Goal: Ask a question: Seek information or help from site administrators or community

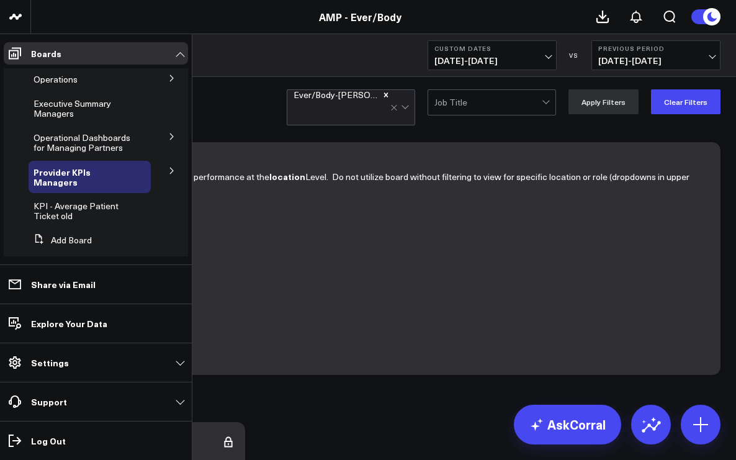
click at [54, 105] on span "Executive Summary Managers" at bounding box center [73, 108] width 78 height 22
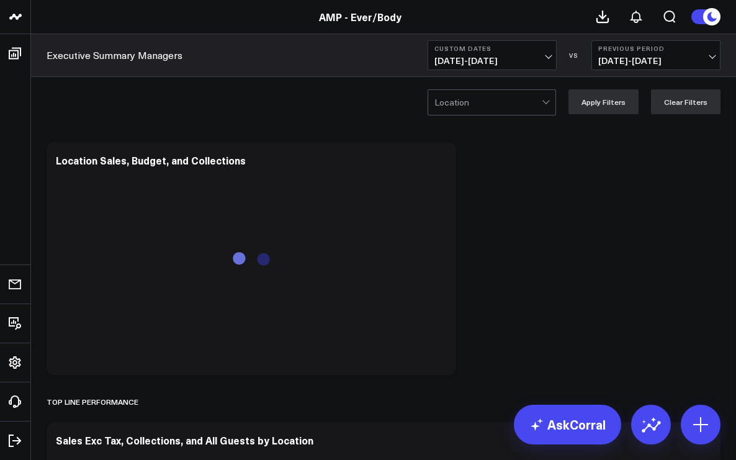
click at [549, 101] on div at bounding box center [545, 100] width 7 height 7
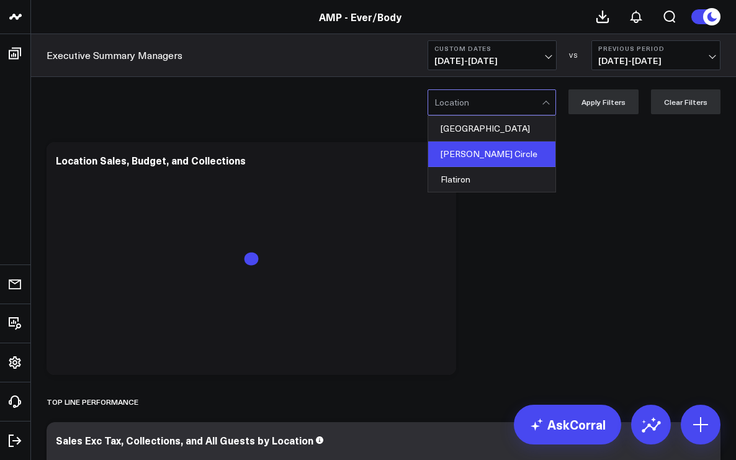
click at [522, 154] on div "[PERSON_NAME] Circle" at bounding box center [491, 153] width 127 height 25
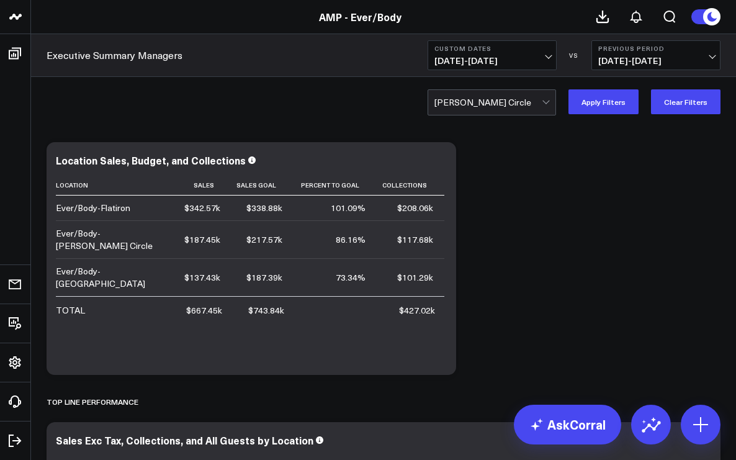
click at [548, 60] on span "[DATE] - [DATE]" at bounding box center [491, 61] width 115 height 10
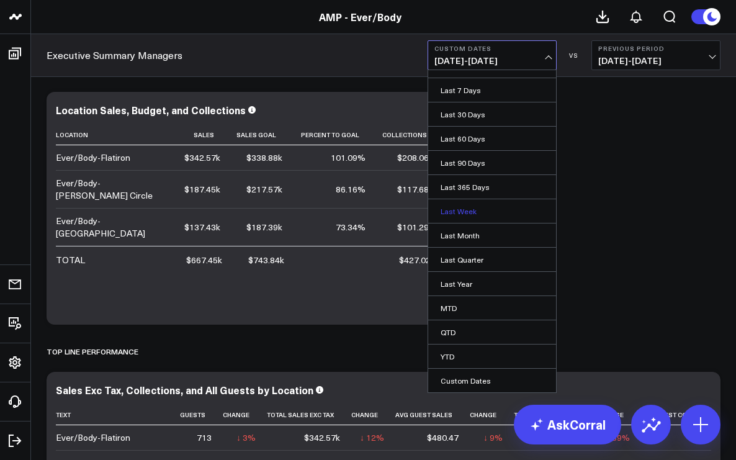
scroll to position [208, 0]
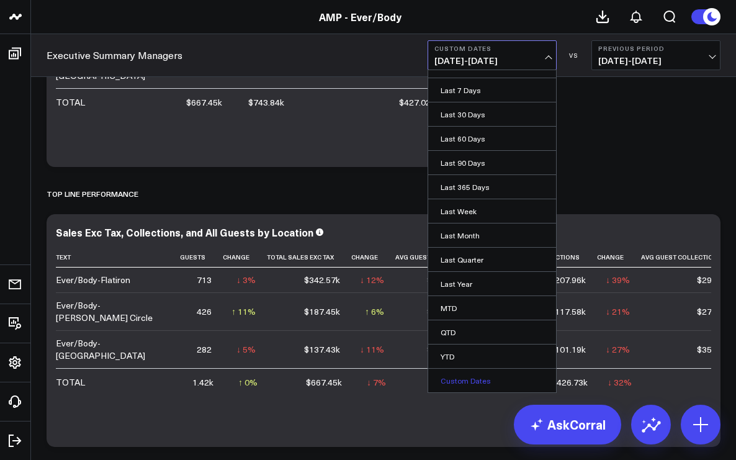
click at [455, 377] on link "Custom Dates" at bounding box center [492, 381] width 128 height 24
select select "8"
select select "2025"
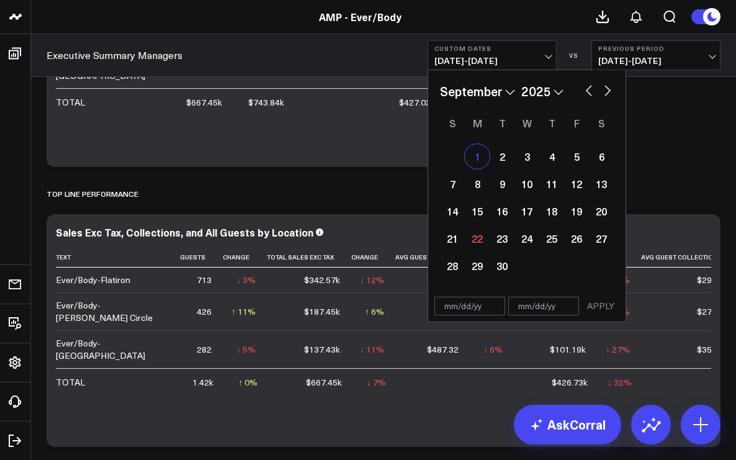
click at [481, 159] on div "1" at bounding box center [477, 156] width 25 height 25
type input "[DATE]"
select select "8"
select select "2025"
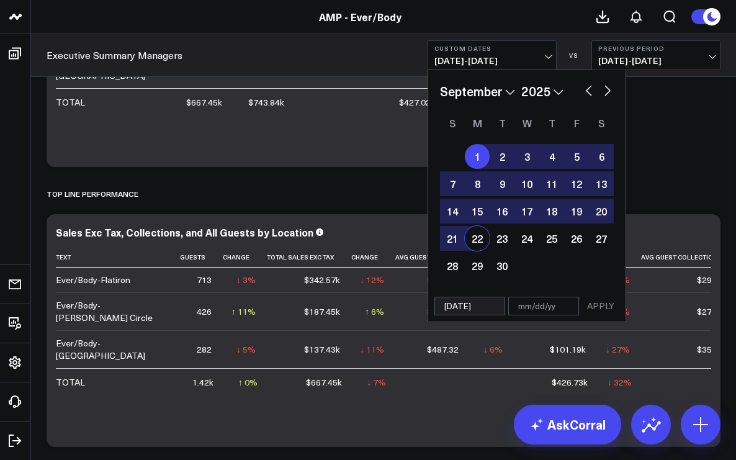
click at [476, 239] on div "22" at bounding box center [477, 238] width 25 height 25
type input "[DATE]"
select select "8"
select select "2025"
click at [601, 303] on button "APPLY" at bounding box center [600, 306] width 37 height 19
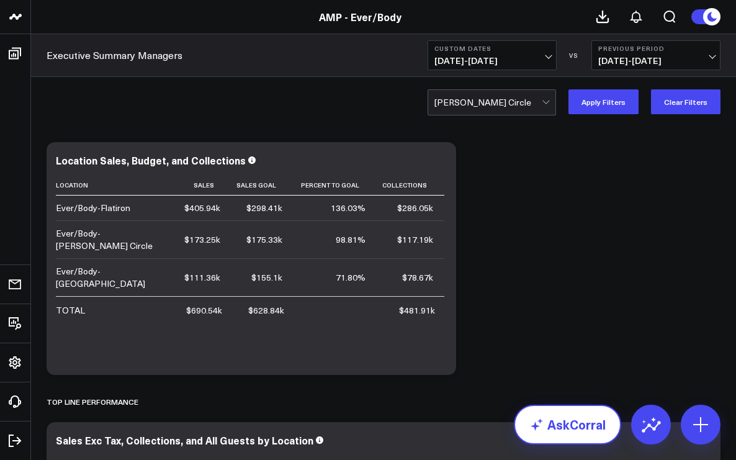
click at [566, 418] on link "AskCorral" at bounding box center [567, 424] width 107 height 40
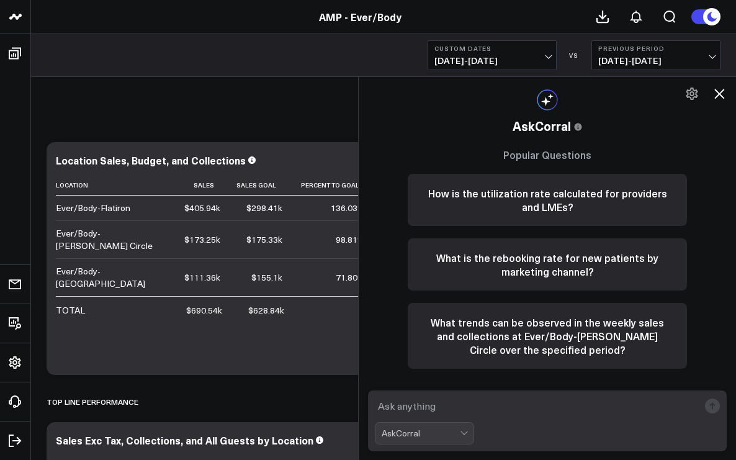
click at [481, 411] on textarea at bounding box center [537, 406] width 324 height 22
type textarea "aov for [PERSON_NAME] e"
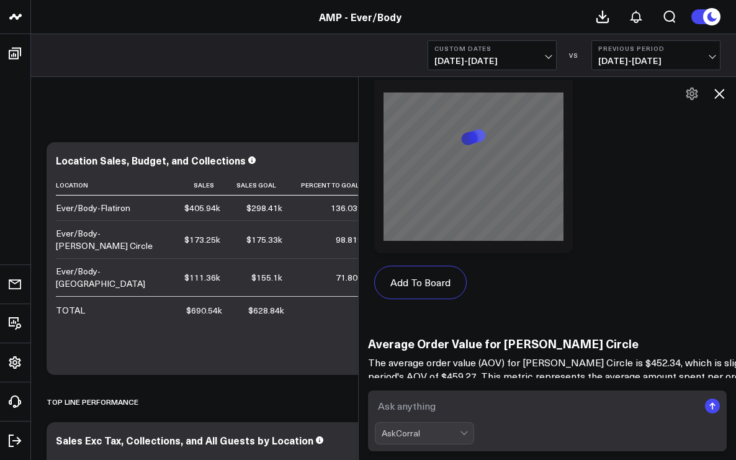
scroll to position [1303, 0]
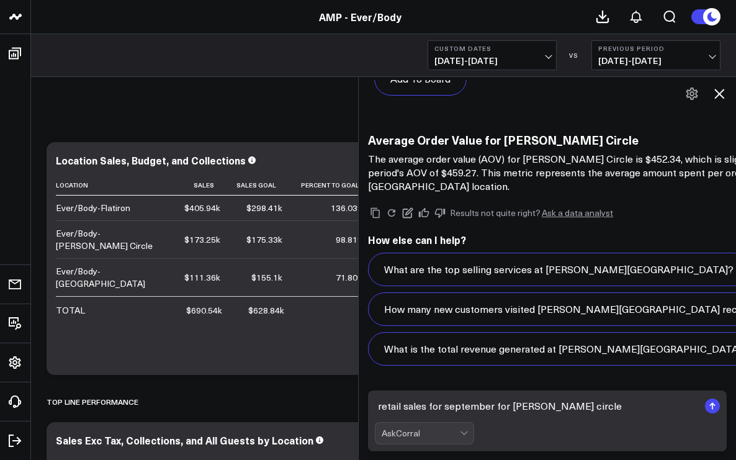
type textarea "retail sales for september for [PERSON_NAME] circle"
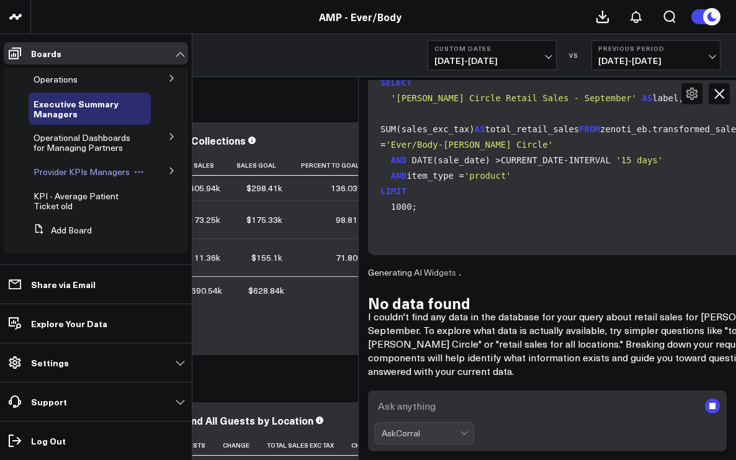
click at [63, 175] on span "Provider KPIs Managers" at bounding box center [82, 172] width 96 height 12
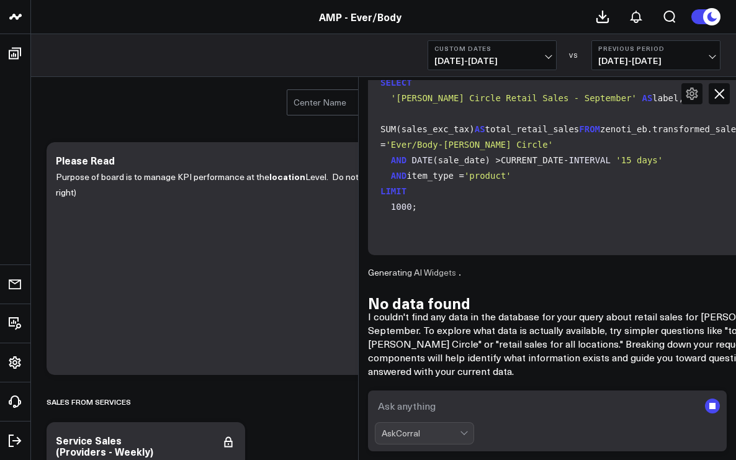
click at [719, 92] on icon at bounding box center [719, 93] width 15 height 15
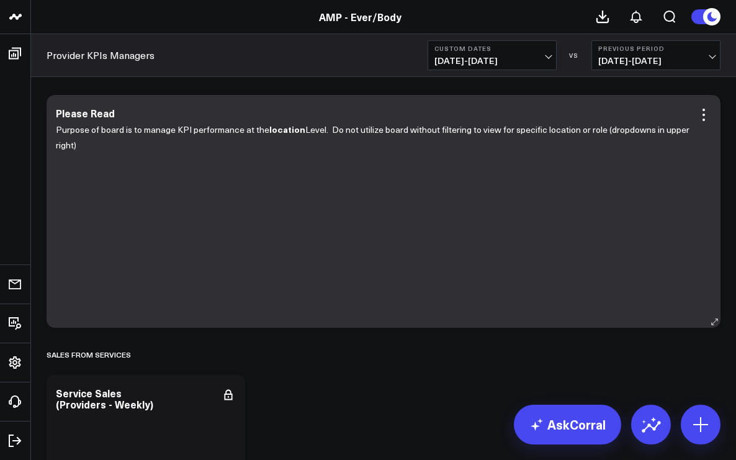
scroll to position [89, 0]
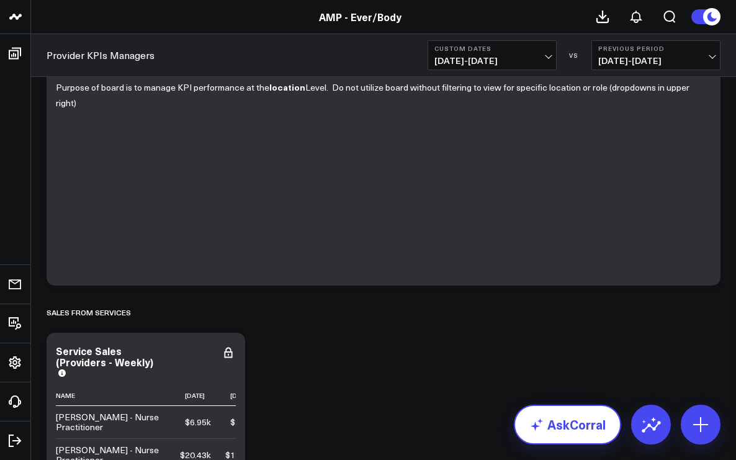
click at [567, 424] on link "AskCorral" at bounding box center [567, 424] width 107 height 40
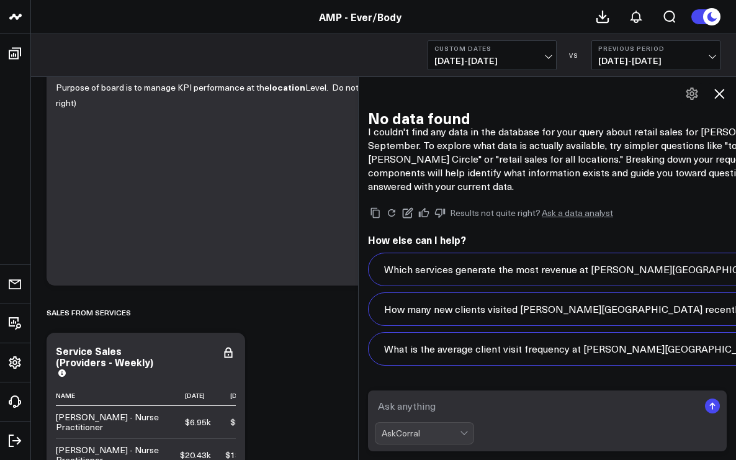
click at [464, 405] on textarea at bounding box center [537, 406] width 324 height 22
type textarea "retail sales for [PERSON_NAME] circle"
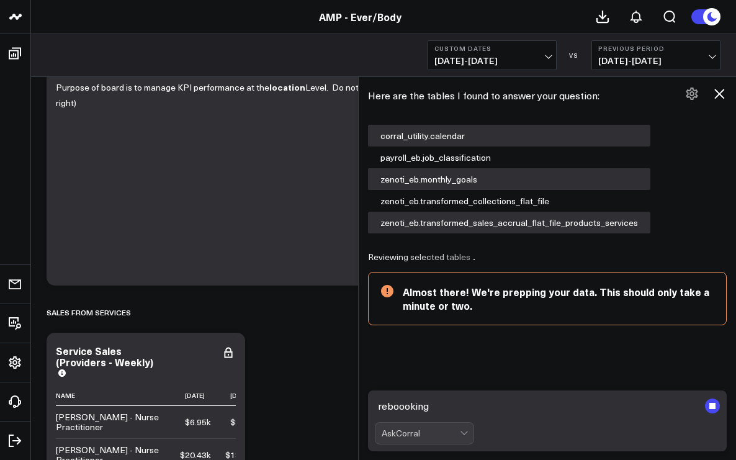
scroll to position [2956, 0]
type textarea "reboooking rate for [PERSON_NAME] circle"
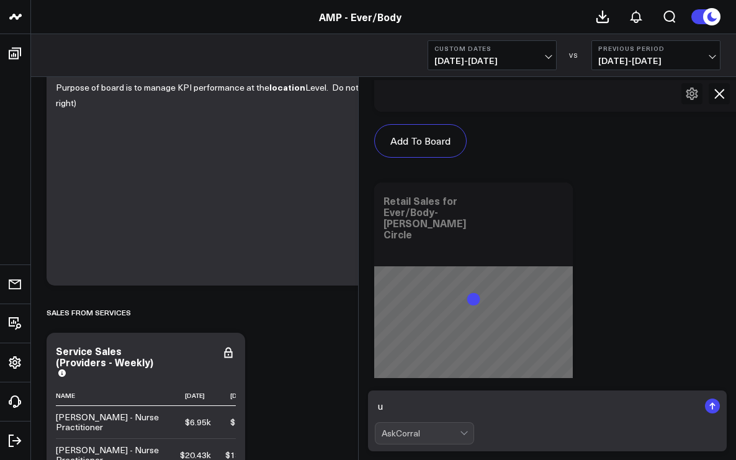
scroll to position [4426, 0]
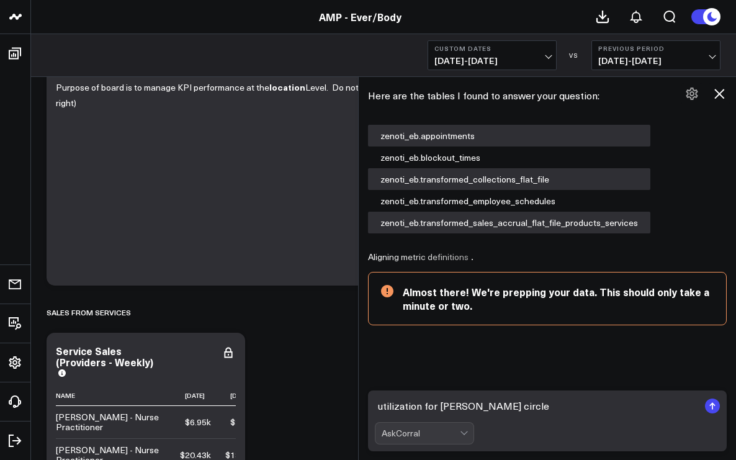
type textarea "utilization for [PERSON_NAME] circle"
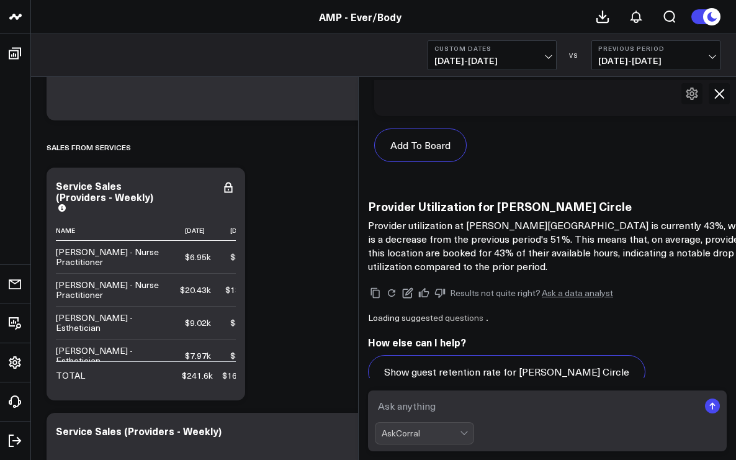
scroll to position [6838, 0]
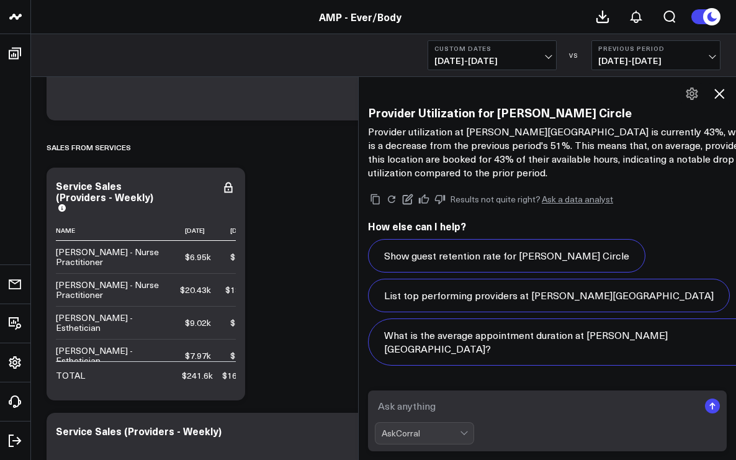
click at [725, 94] on icon at bounding box center [719, 93] width 15 height 15
